Goal: Task Accomplishment & Management: Use online tool/utility

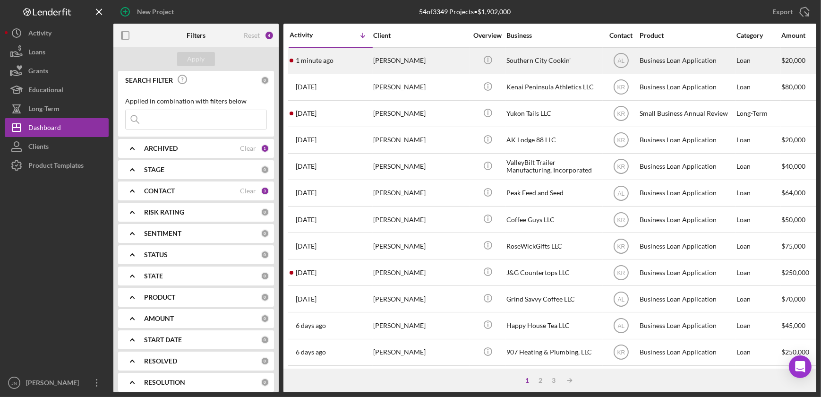
click at [394, 61] on div "[PERSON_NAME]" at bounding box center [420, 60] width 94 height 25
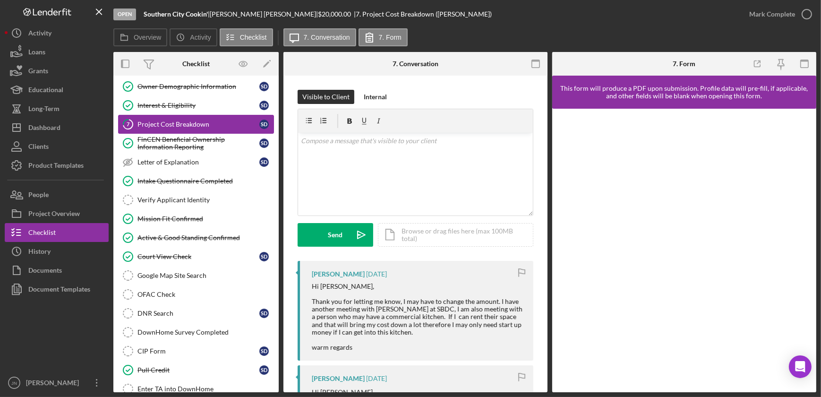
scroll to position [171, 0]
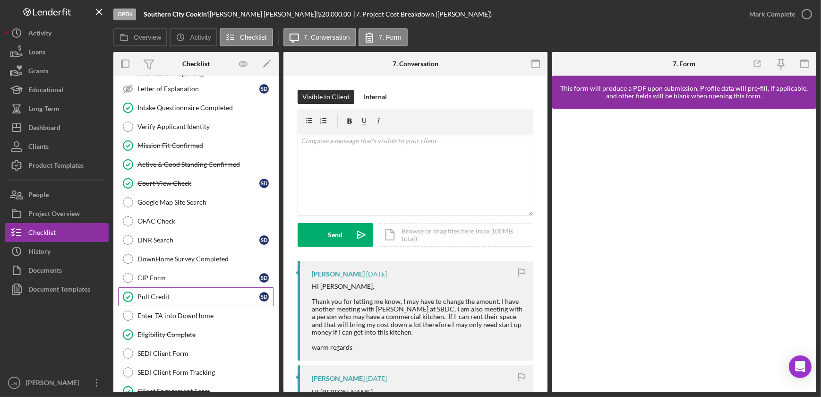
click at [162, 295] on div "Pull Credit" at bounding box center [198, 297] width 122 height 8
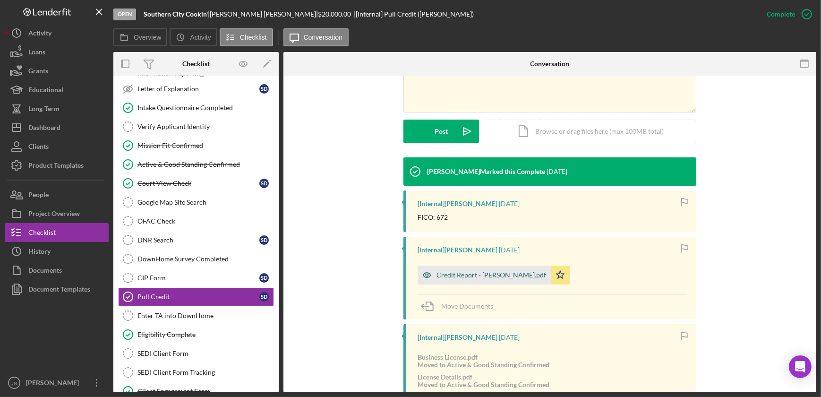
click at [454, 274] on div "Credit Report - [PERSON_NAME].pdf" at bounding box center [492, 275] width 110 height 8
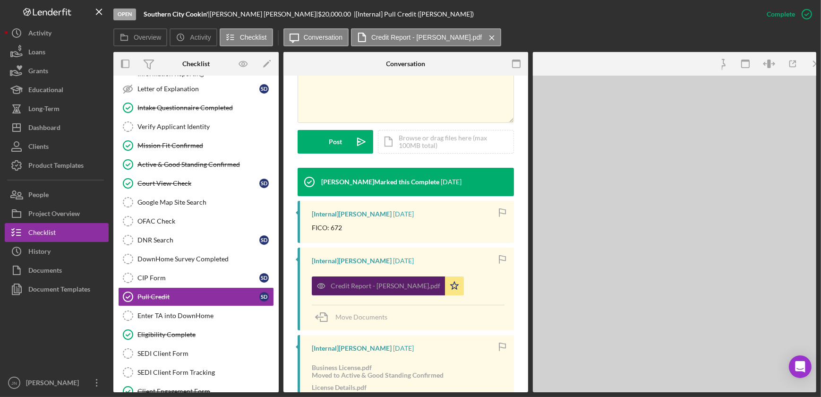
scroll to position [225, 0]
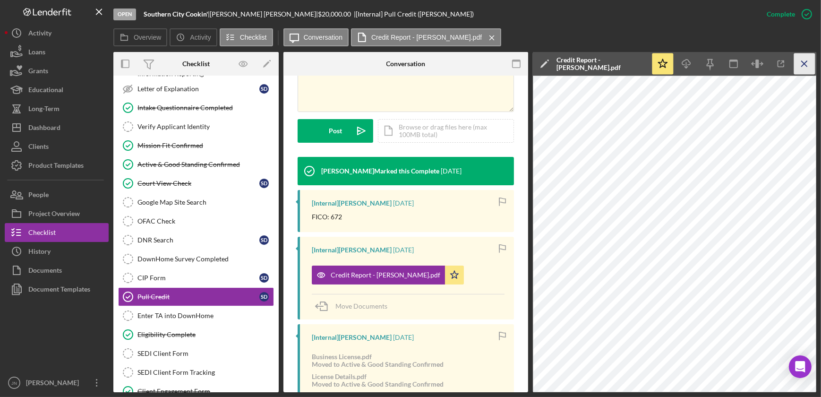
click at [722, 65] on icon "Icon/Menu Close" at bounding box center [804, 63] width 21 height 21
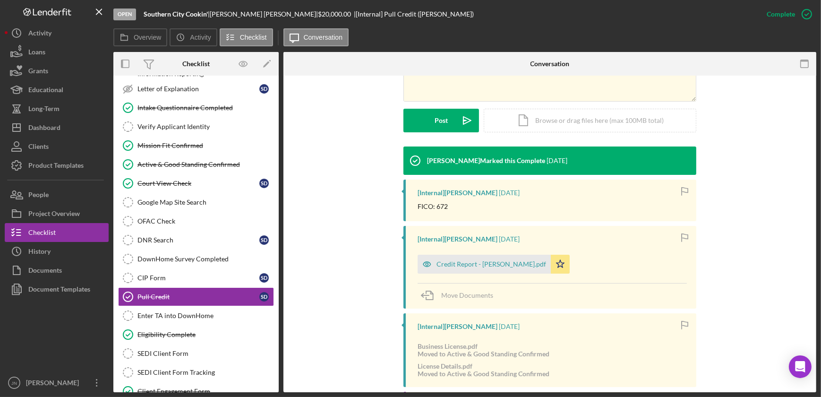
scroll to position [214, 0]
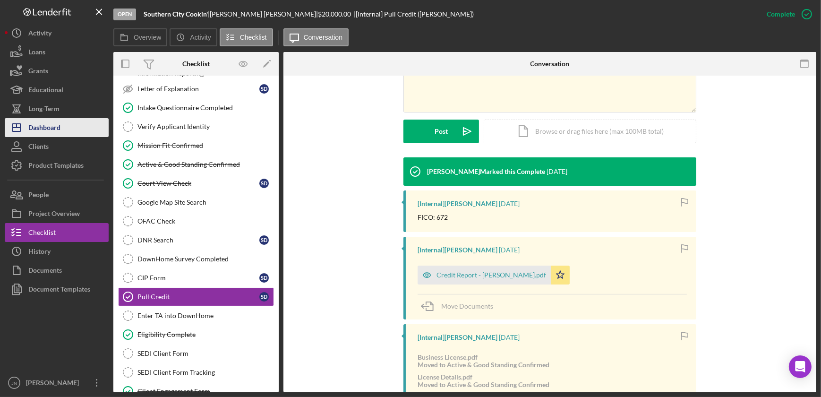
click at [58, 124] on div "Dashboard" at bounding box center [44, 128] width 32 height 21
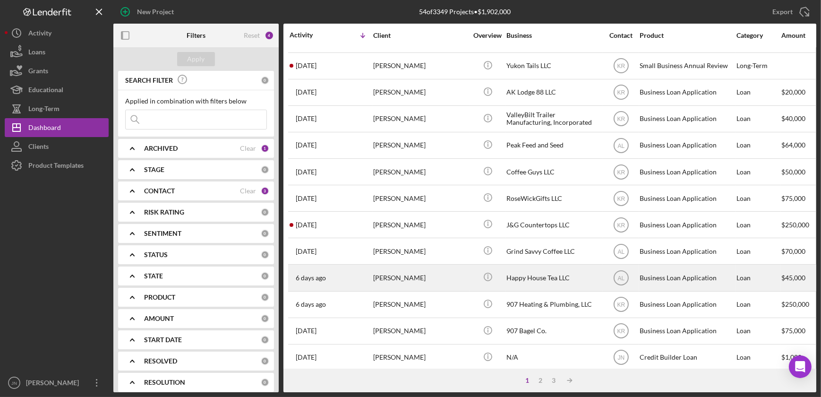
scroll to position [129, 0]
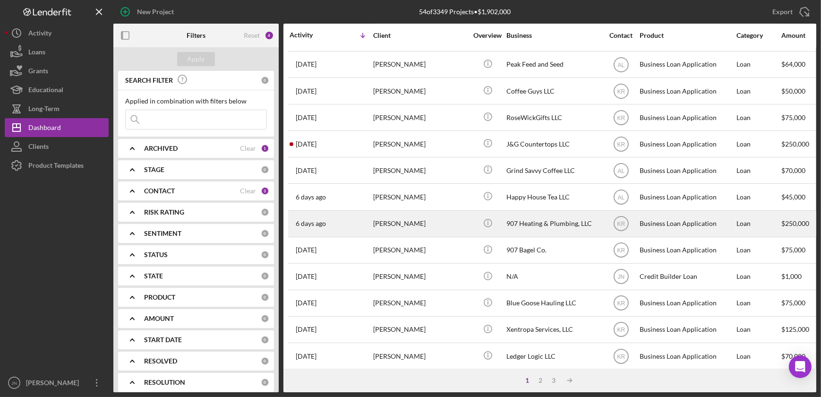
click at [414, 222] on div "[PERSON_NAME]" at bounding box center [420, 223] width 94 height 25
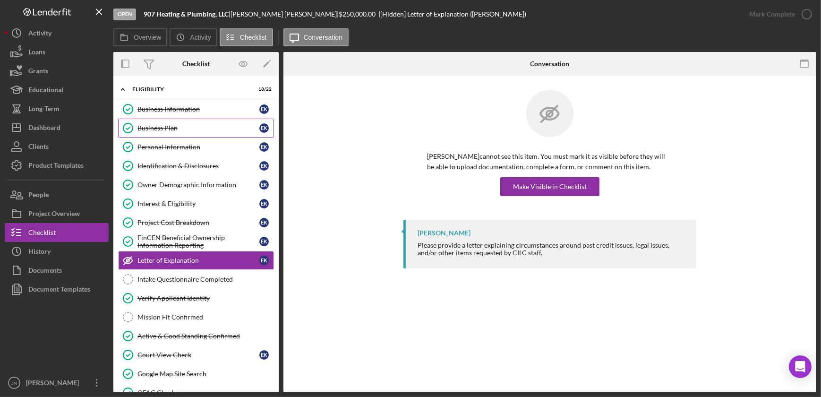
click at [174, 125] on div "Business Plan" at bounding box center [198, 128] width 122 height 8
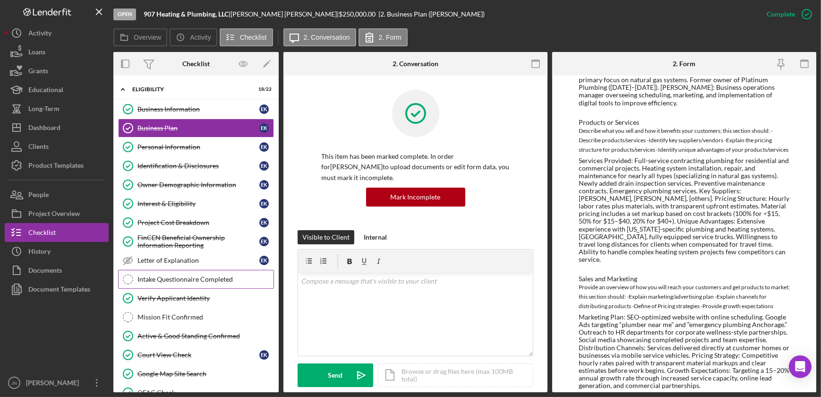
scroll to position [214, 0]
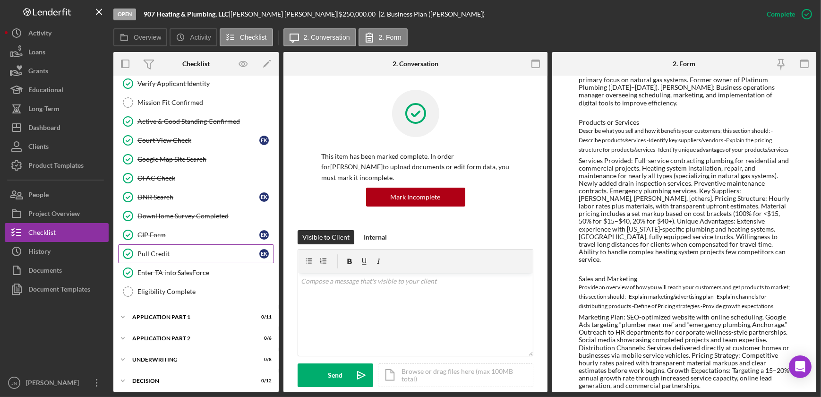
click at [156, 250] on div "Pull Credit" at bounding box center [198, 254] width 122 height 8
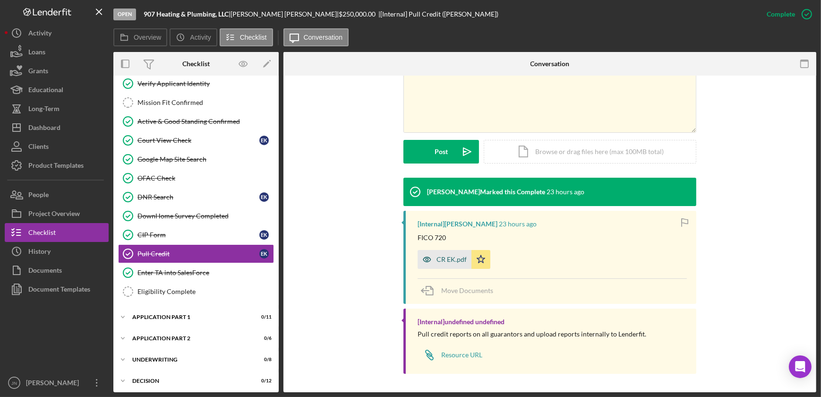
click at [441, 260] on div "CR EK.pdf" at bounding box center [452, 260] width 30 height 8
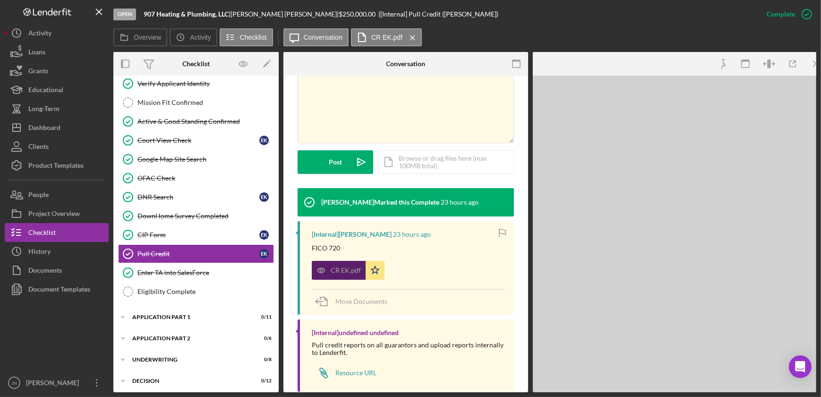
scroll to position [205, 0]
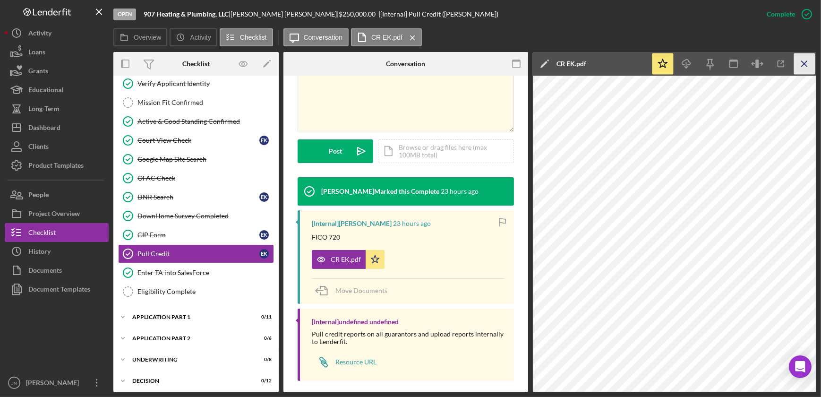
click at [722, 64] on icon "Icon/Menu Close" at bounding box center [804, 63] width 21 height 21
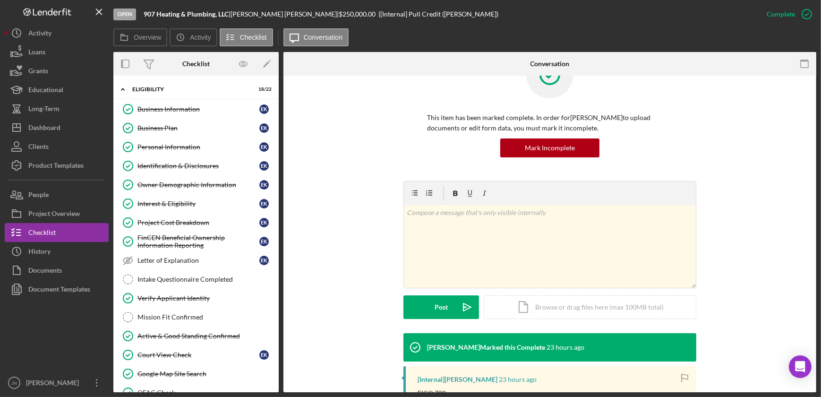
scroll to position [0, 0]
